Goal: Navigation & Orientation: Find specific page/section

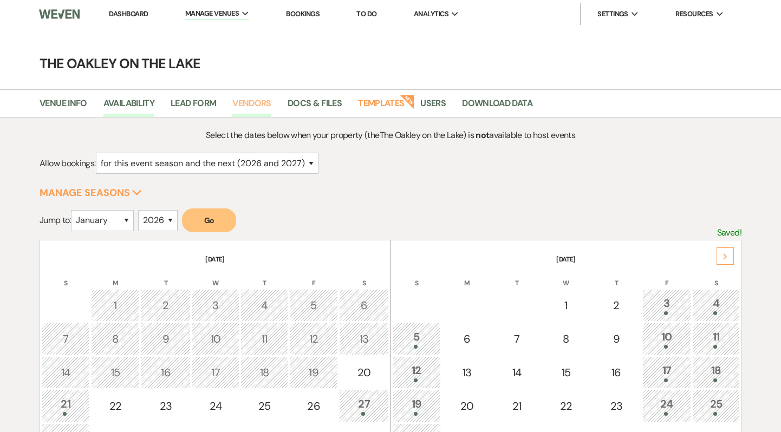
click at [264, 107] on link "Vendors" at bounding box center [251, 106] width 39 height 21
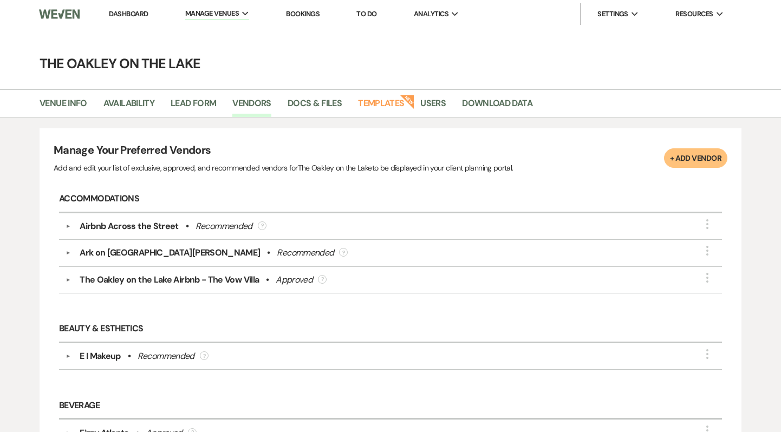
click at [131, 16] on link "Dashboard" at bounding box center [128, 13] width 39 height 9
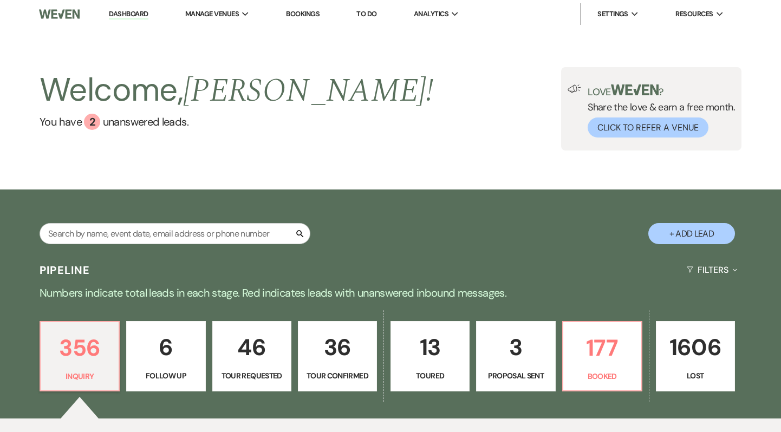
click at [583, 186] on div "Welcome, [PERSON_NAME] ! You have 2 unanswered lead s . Love ? Share the love &…" at bounding box center [390, 108] width 781 height 161
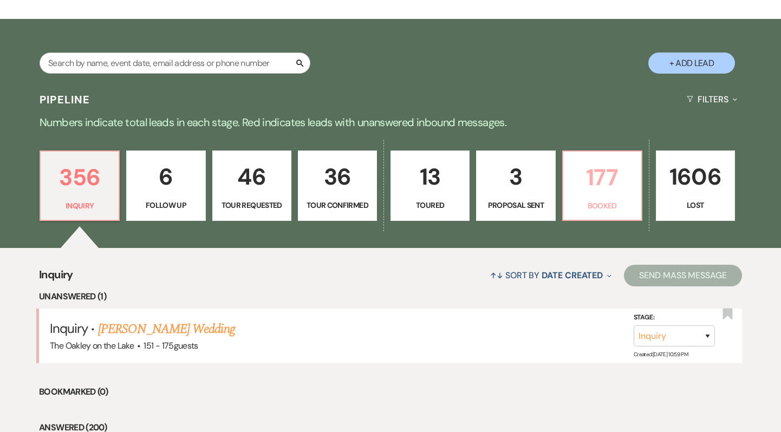
click at [601, 191] on p "177" at bounding box center [602, 177] width 65 height 36
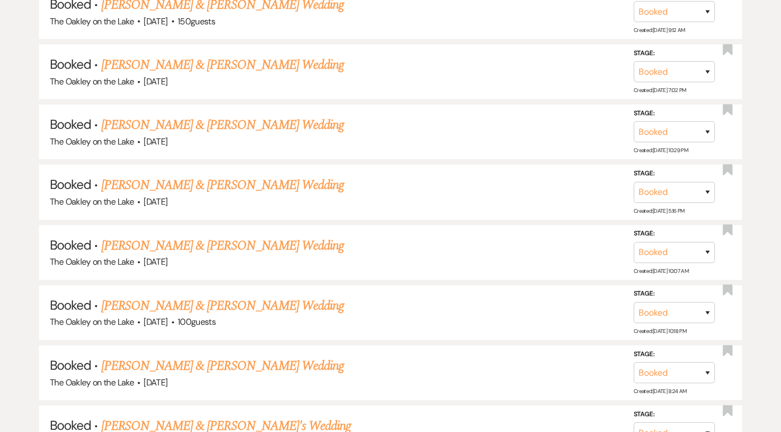
scroll to position [1132, 0]
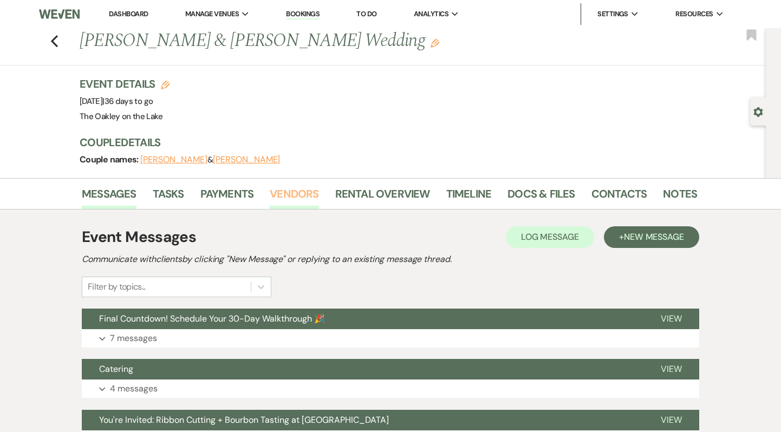
click at [292, 196] on link "Vendors" at bounding box center [294, 197] width 49 height 24
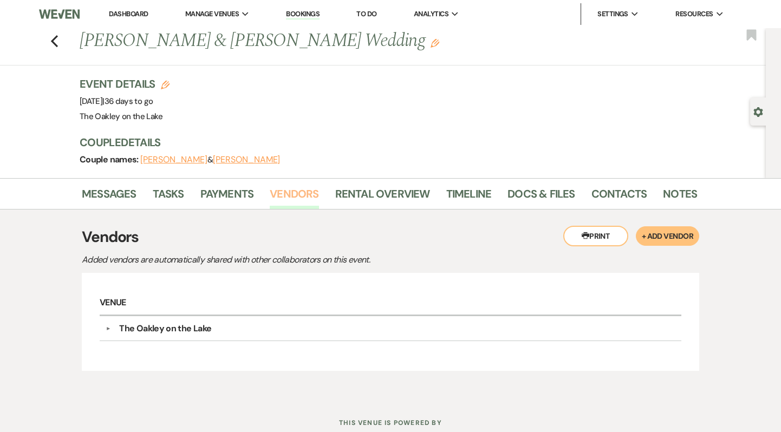
scroll to position [35, 0]
